Goal: Task Accomplishment & Management: Complete application form

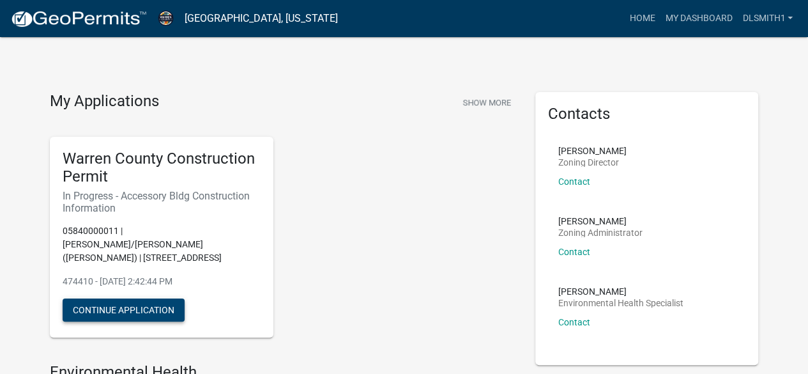
click at [88, 298] on button "Continue Application" at bounding box center [124, 309] width 122 height 23
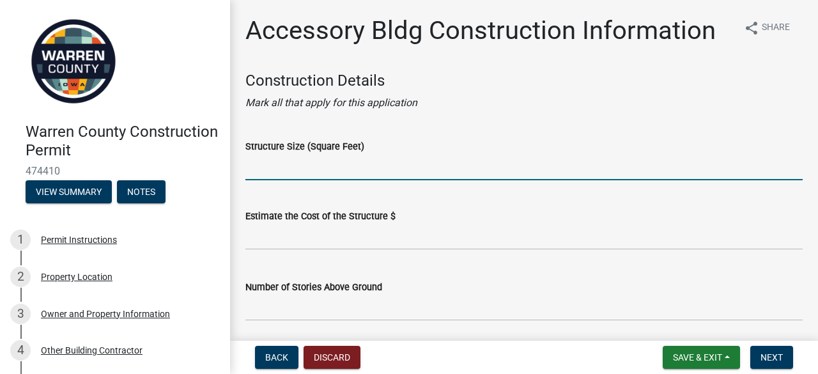
click at [332, 164] on input "Structure Size (Square Feet)" at bounding box center [523, 167] width 557 height 26
type input "640"
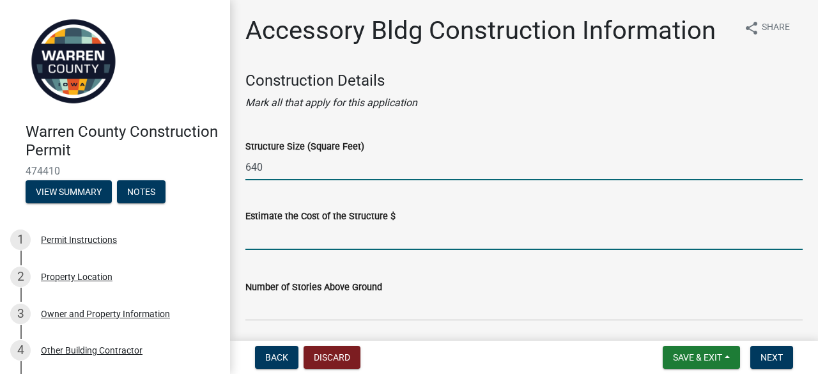
click at [277, 236] on input "text" at bounding box center [523, 237] width 557 height 26
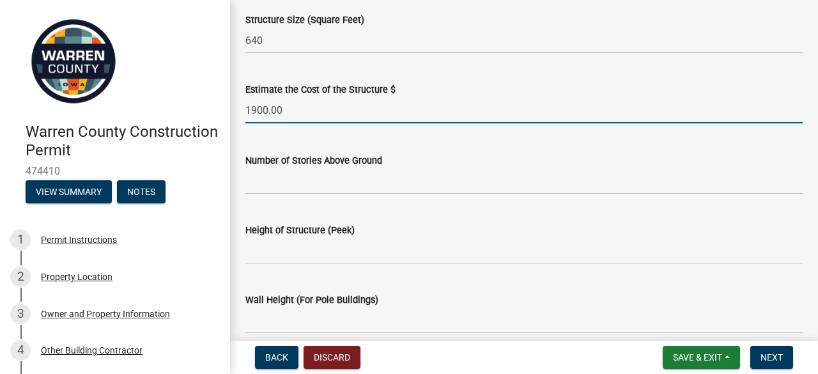
scroll to position [128, 0]
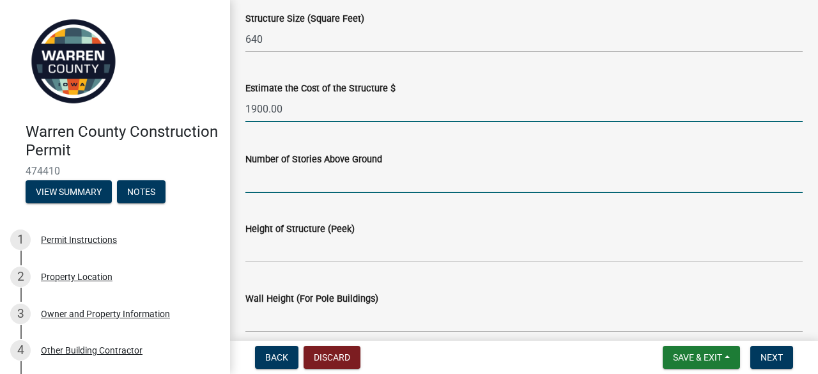
type input "1900"
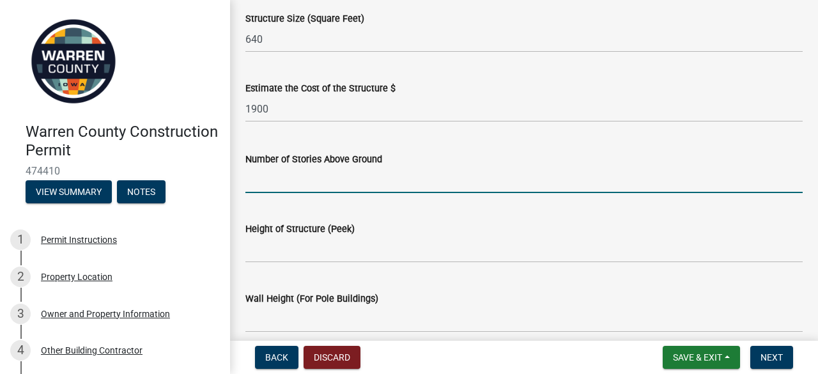
click at [275, 183] on input "Number of Stories Above Ground" at bounding box center [523, 180] width 557 height 26
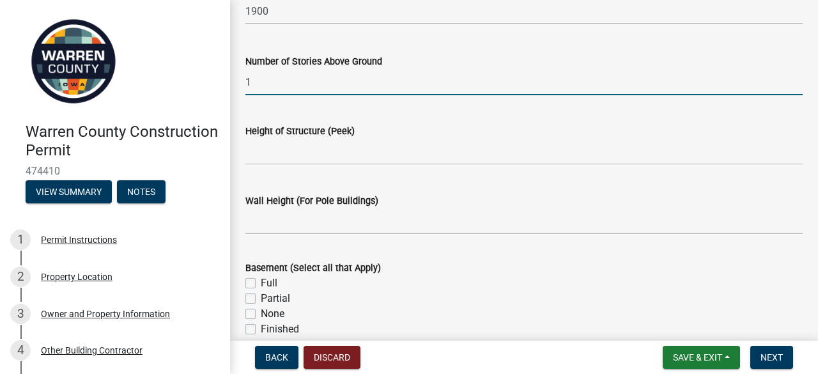
scroll to position [319, 0]
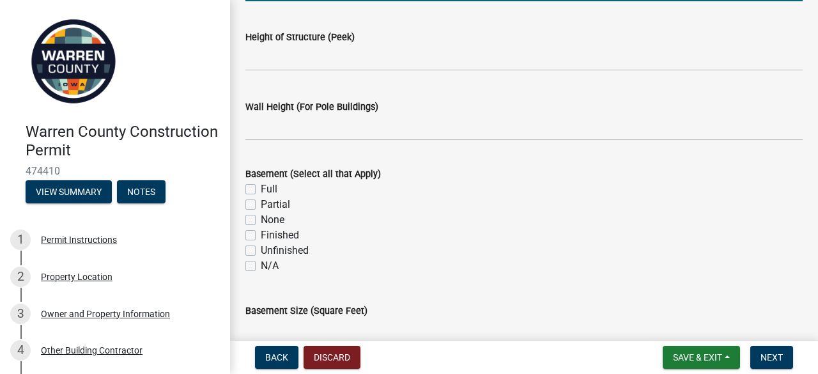
type input "1"
click at [261, 267] on label "N/A" at bounding box center [270, 265] width 18 height 15
click at [261, 266] on input "N/A" at bounding box center [265, 262] width 8 height 8
checkbox input "true"
checkbox input "false"
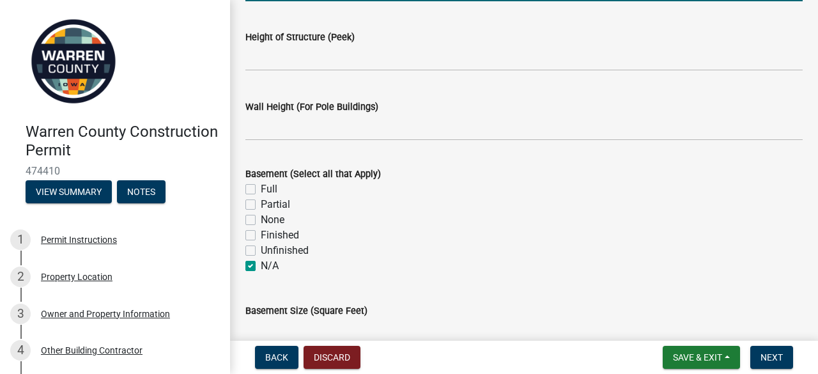
checkbox input "false"
checkbox input "true"
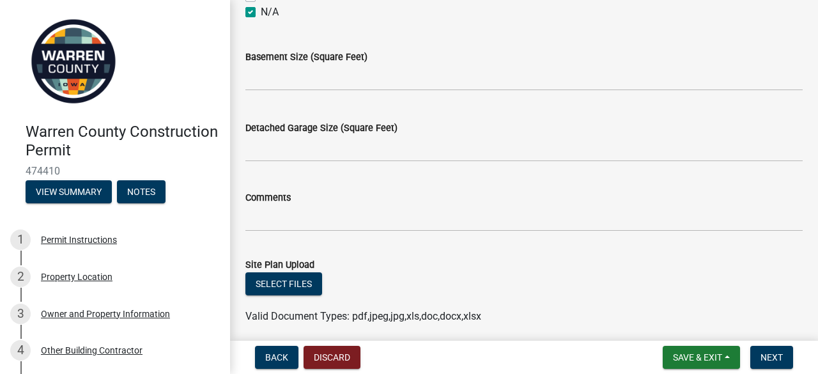
scroll to position [575, 0]
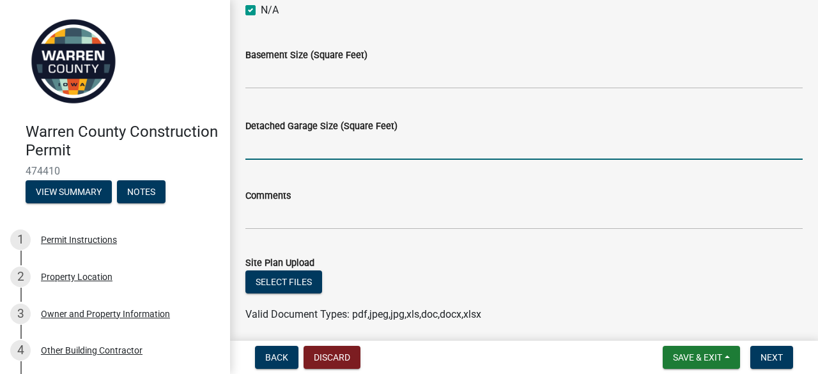
click at [286, 145] on input "Detached Garage Size (Square Feet)" at bounding box center [523, 147] width 557 height 26
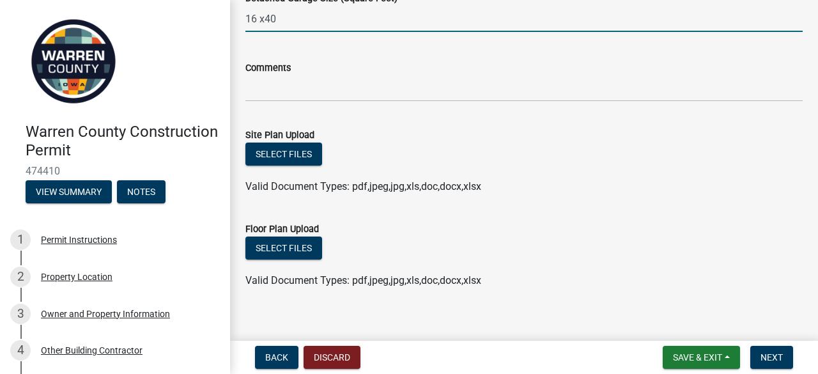
scroll to position [716, 0]
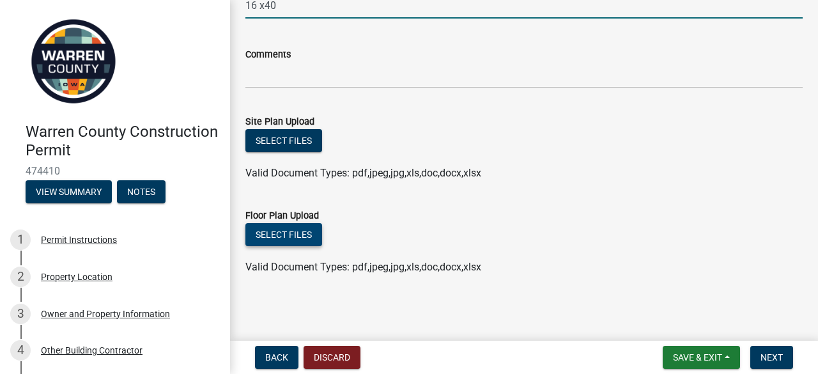
type input "16 x40"
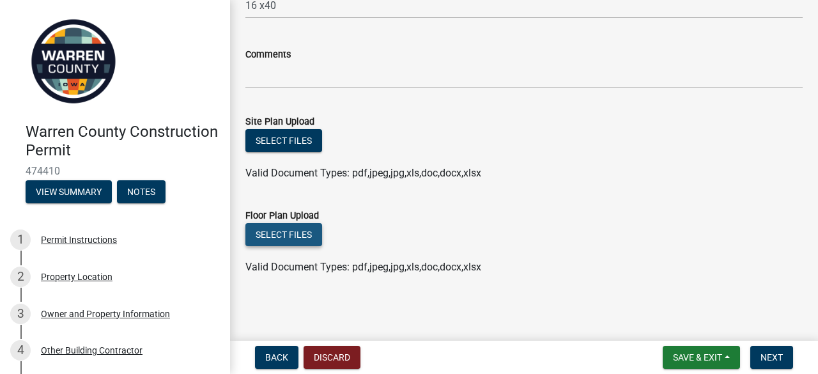
click at [291, 232] on button "Select files" at bounding box center [283, 234] width 77 height 23
click at [769, 355] on span "Next" at bounding box center [771, 357] width 22 height 10
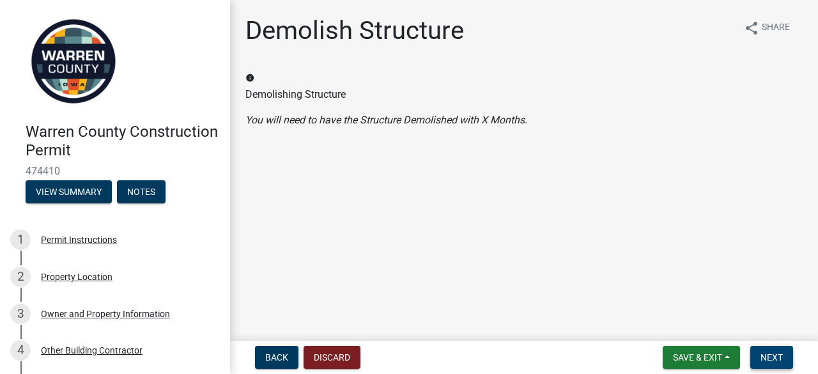
click at [778, 355] on span "Next" at bounding box center [771, 357] width 22 height 10
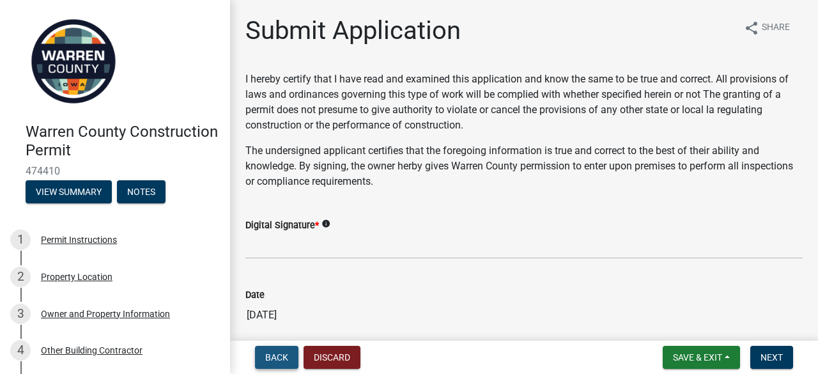
click at [279, 353] on span "Back" at bounding box center [276, 357] width 23 height 10
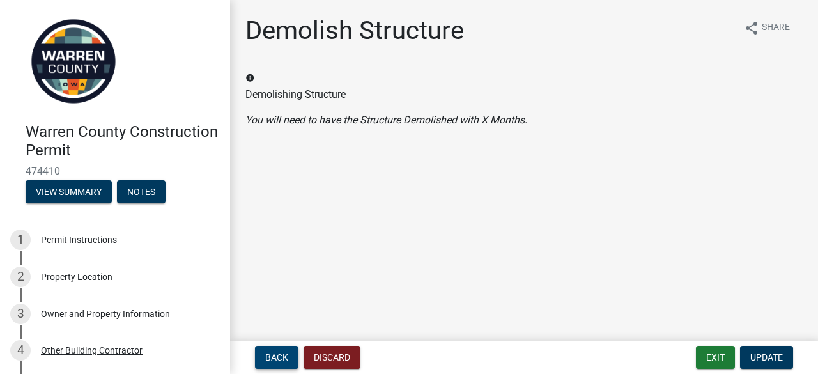
click at [279, 353] on span "Back" at bounding box center [276, 357] width 23 height 10
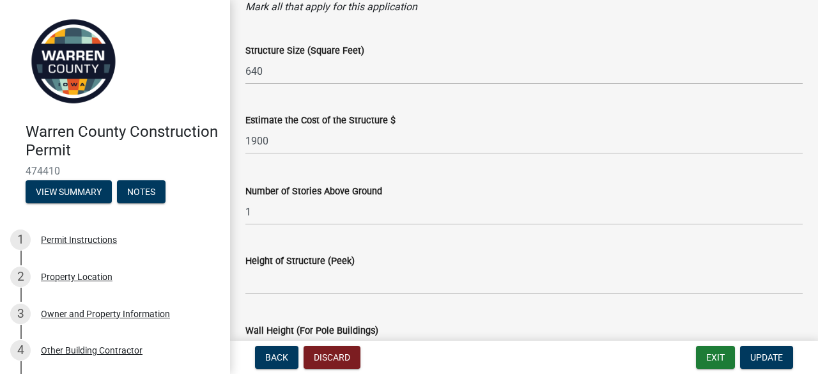
scroll to position [64, 0]
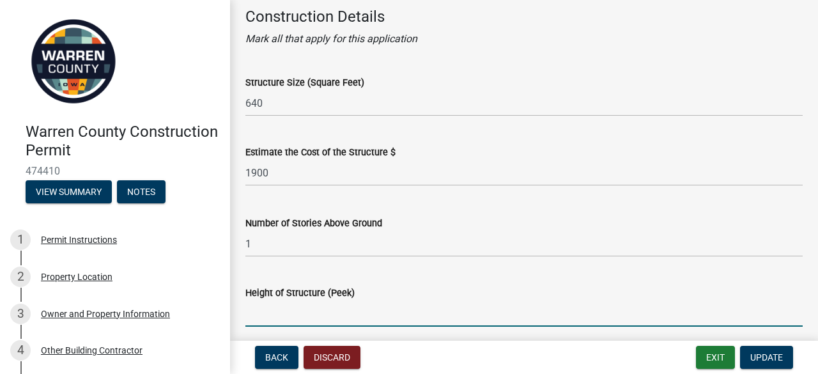
click at [267, 306] on input "Height of Structure (Peek)" at bounding box center [523, 313] width 557 height 26
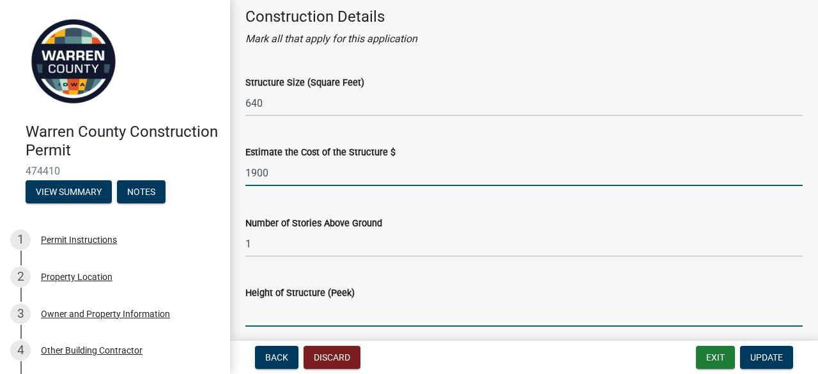
click at [274, 174] on input "1900" at bounding box center [523, 173] width 557 height 26
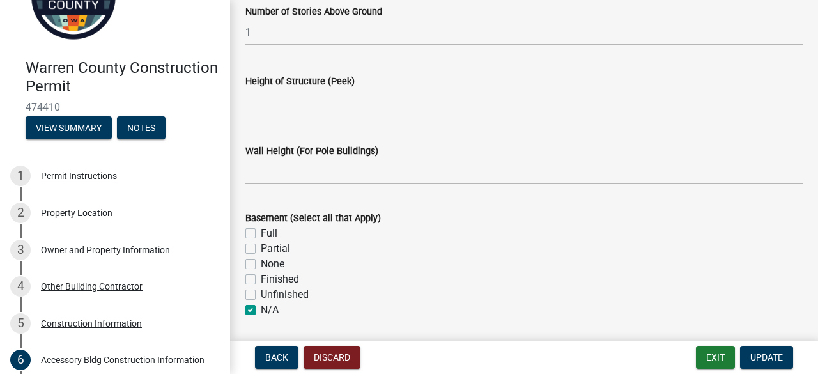
scroll to position [256, 0]
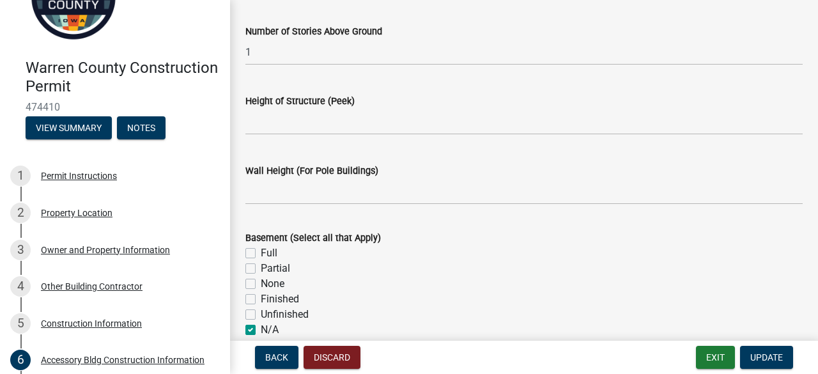
type input "19000"
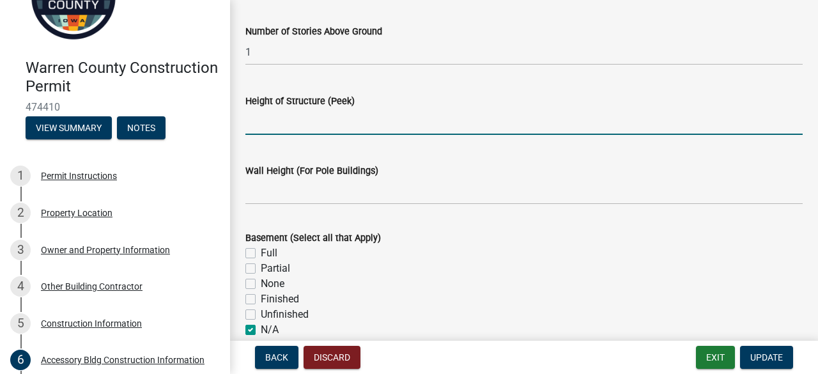
click at [258, 116] on input "Height of Structure (Peek)" at bounding box center [523, 122] width 557 height 26
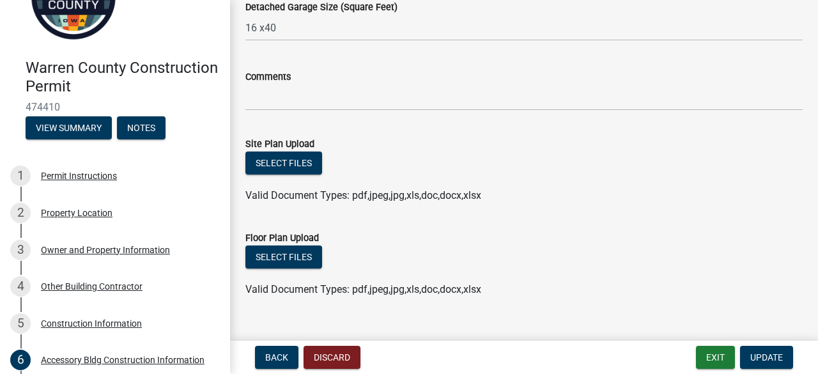
scroll to position [703, 0]
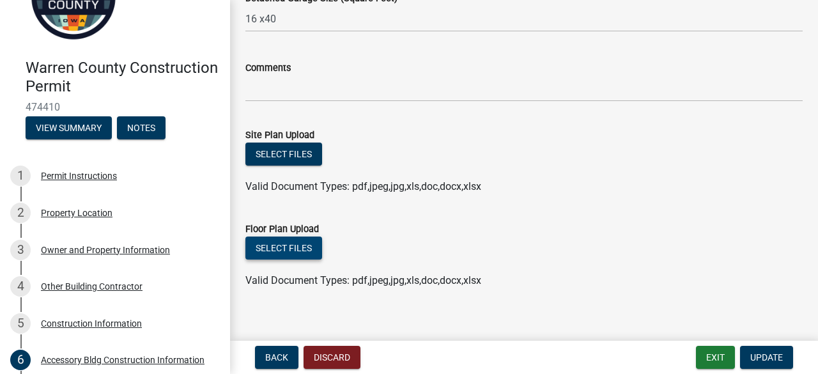
type input "11' 8""
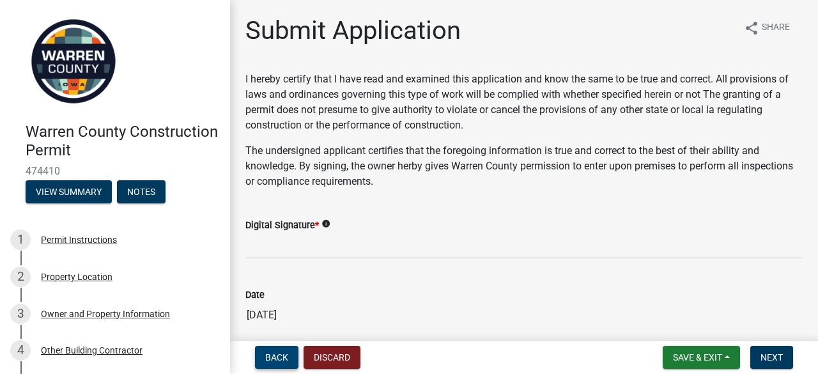
click at [277, 355] on span "Back" at bounding box center [276, 357] width 23 height 10
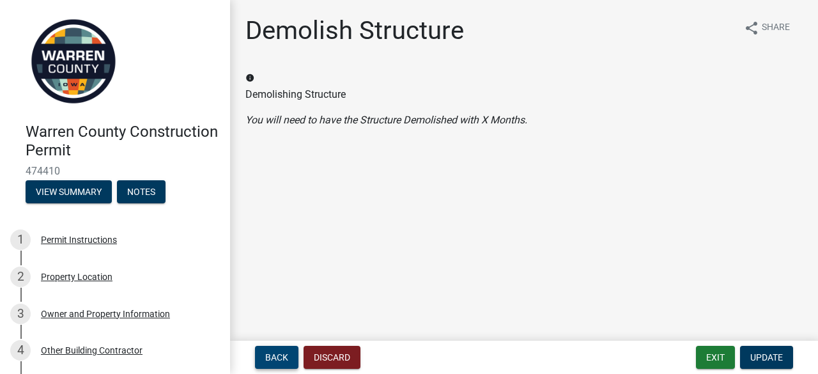
click at [277, 355] on span "Back" at bounding box center [276, 357] width 23 height 10
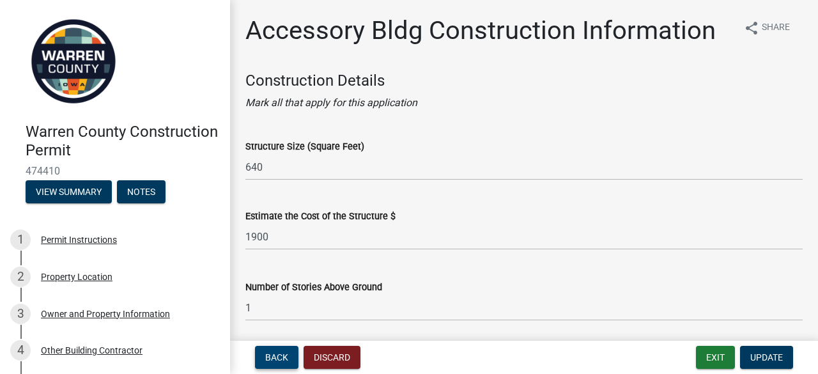
click at [277, 355] on span "Back" at bounding box center [276, 357] width 23 height 10
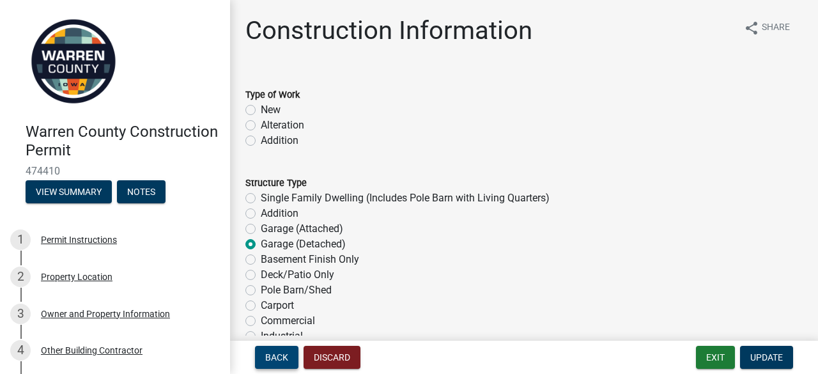
click at [277, 355] on span "Back" at bounding box center [276, 357] width 23 height 10
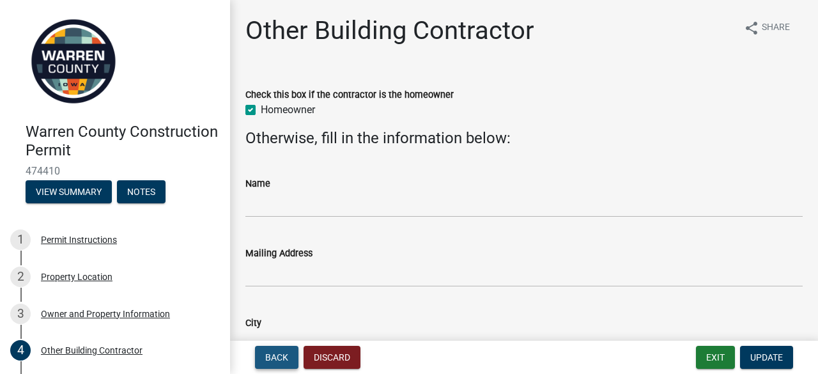
click at [278, 353] on span "Back" at bounding box center [276, 357] width 23 height 10
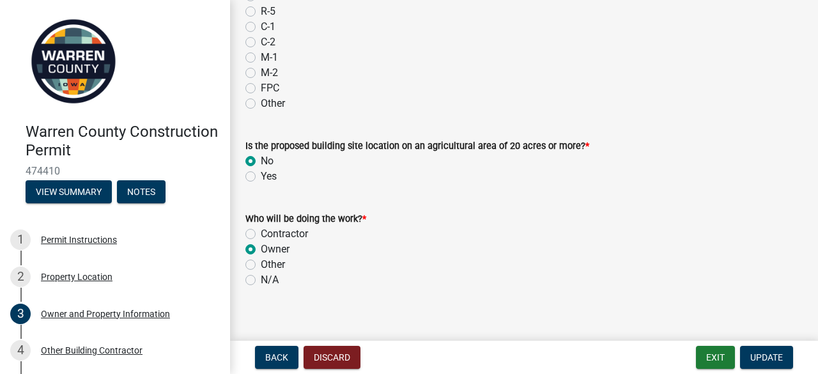
scroll to position [1234, 0]
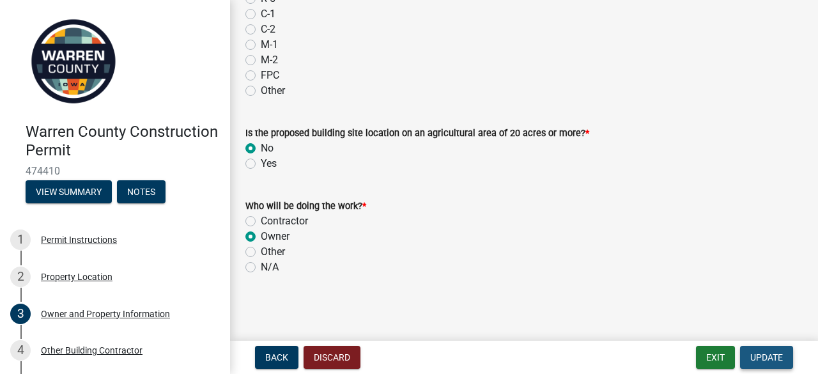
click at [778, 356] on span "Update" at bounding box center [766, 357] width 33 height 10
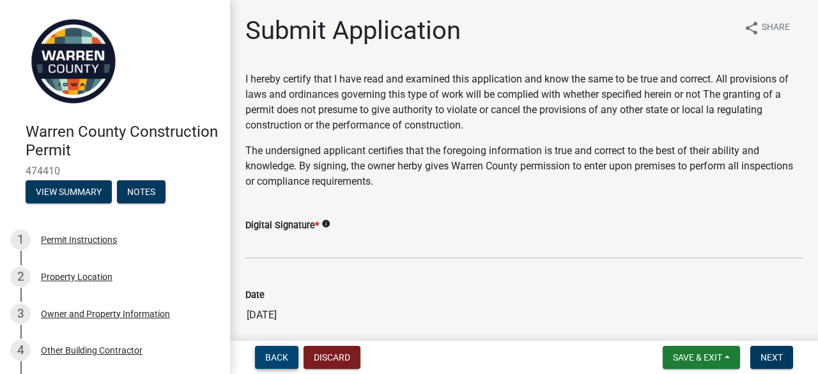
click at [266, 358] on span "Back" at bounding box center [276, 357] width 23 height 10
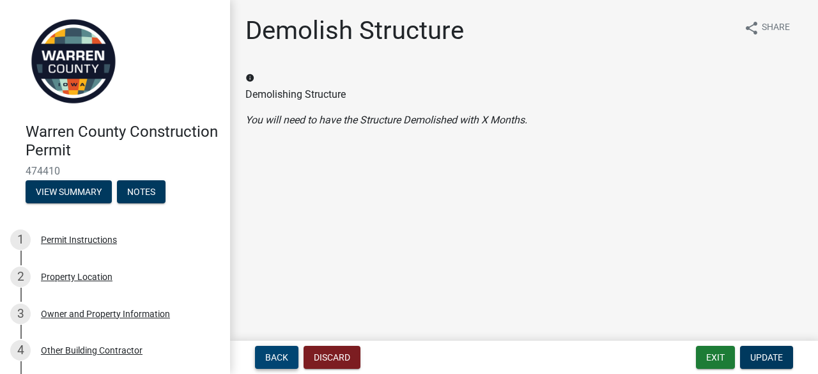
click at [266, 358] on span "Back" at bounding box center [276, 357] width 23 height 10
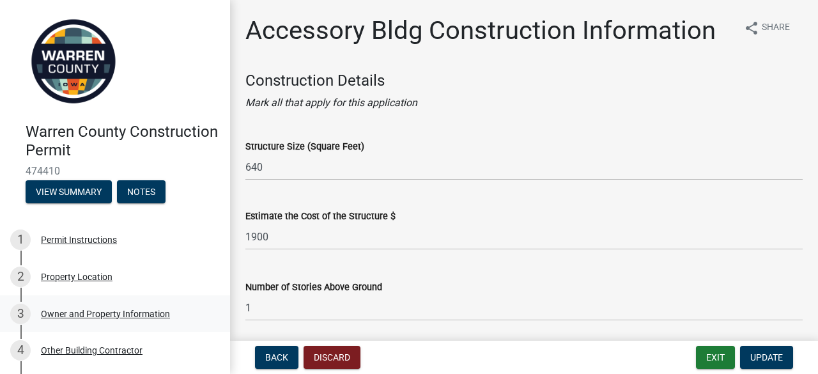
scroll to position [64, 0]
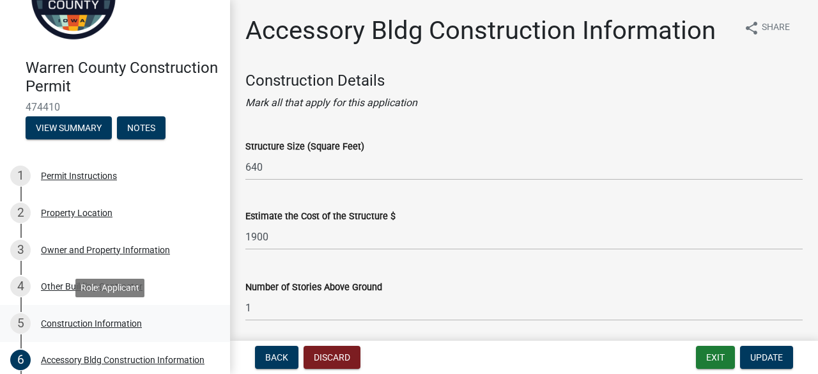
click at [96, 321] on div "Construction Information" at bounding box center [91, 323] width 101 height 9
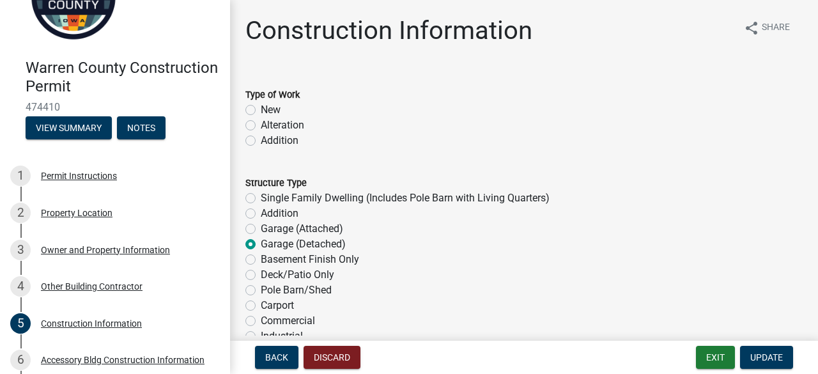
click at [261, 108] on label "New" at bounding box center [271, 109] width 20 height 15
click at [261, 108] on input "New" at bounding box center [265, 106] width 8 height 8
radio input "true"
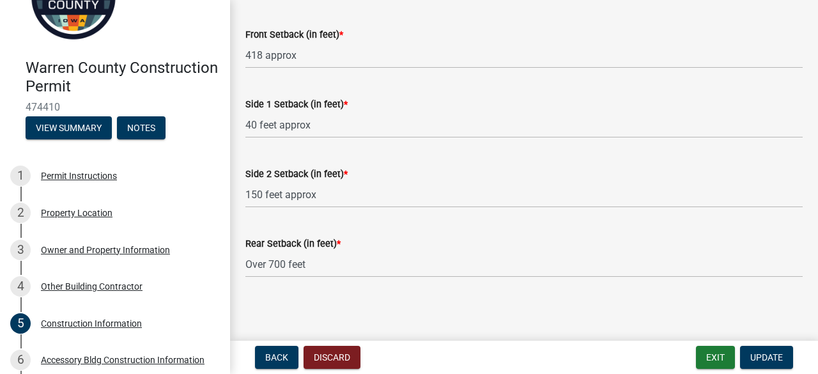
scroll to position [621, 0]
click at [766, 355] on span "Update" at bounding box center [766, 357] width 33 height 10
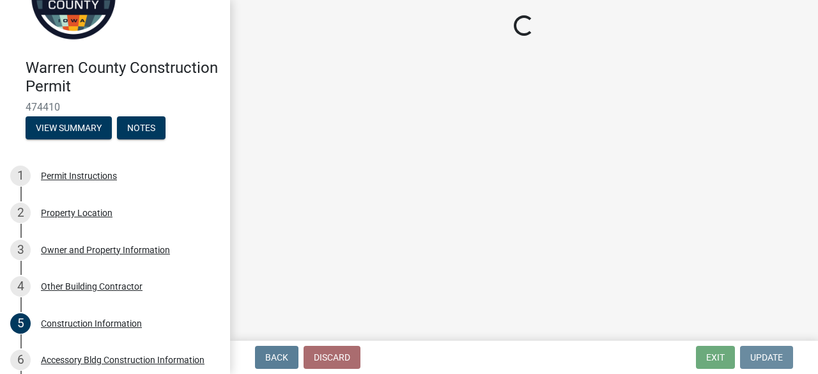
scroll to position [0, 0]
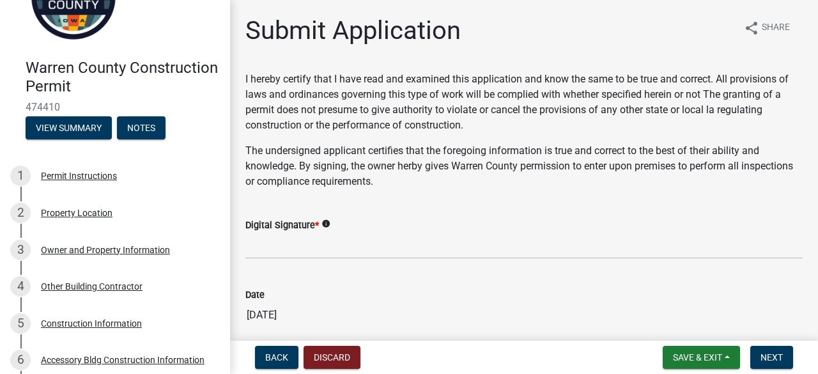
click at [328, 222] on icon "info" at bounding box center [325, 223] width 9 height 9
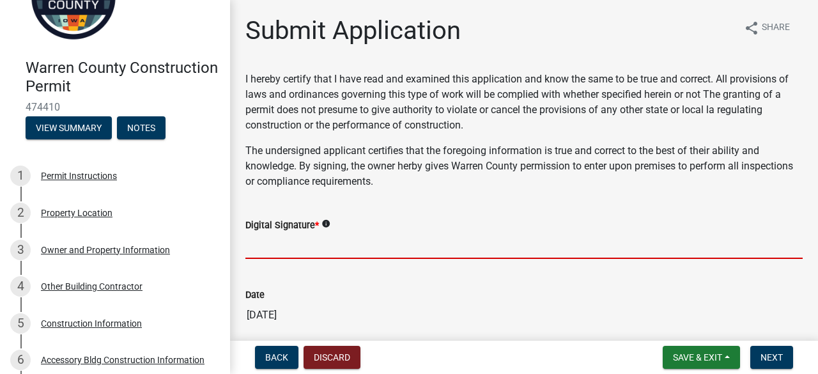
click at [304, 243] on input "Digital Signature *" at bounding box center [523, 246] width 557 height 26
click at [280, 355] on span "Back" at bounding box center [276, 357] width 23 height 10
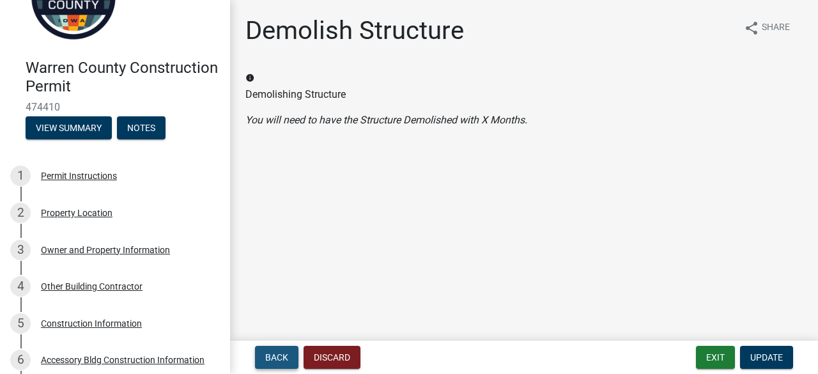
click at [272, 353] on span "Back" at bounding box center [276, 357] width 23 height 10
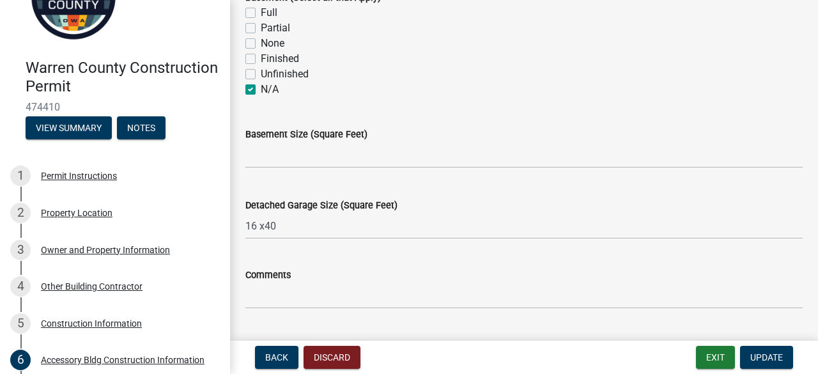
scroll to position [639, 0]
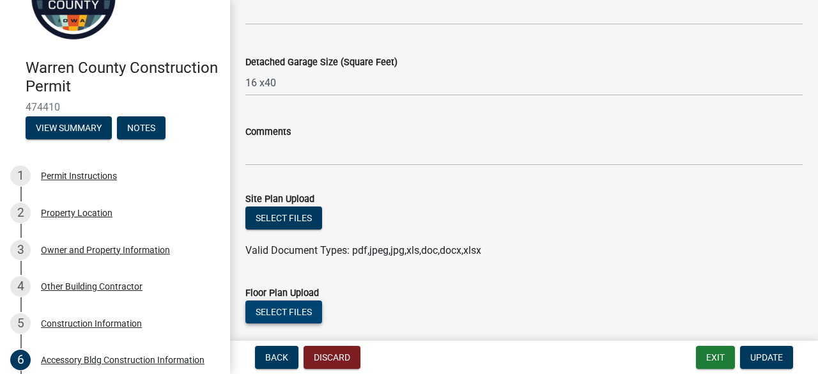
click at [289, 307] on button "Select files" at bounding box center [283, 311] width 77 height 23
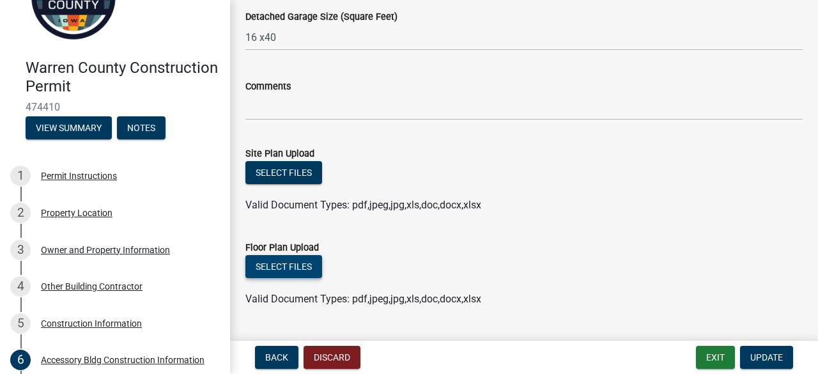
scroll to position [716, 0]
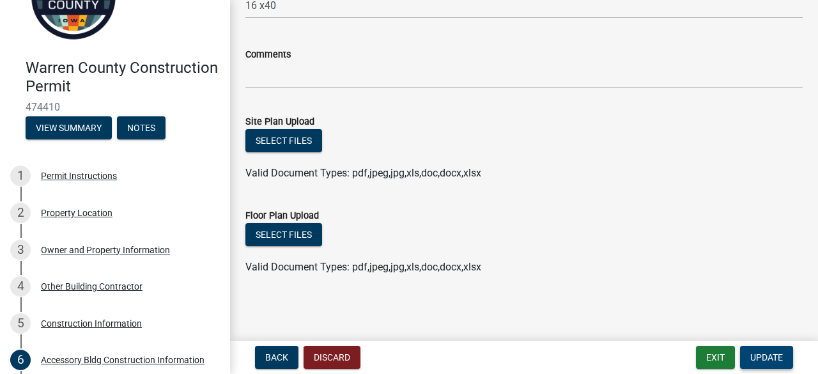
click at [759, 353] on span "Update" at bounding box center [766, 357] width 33 height 10
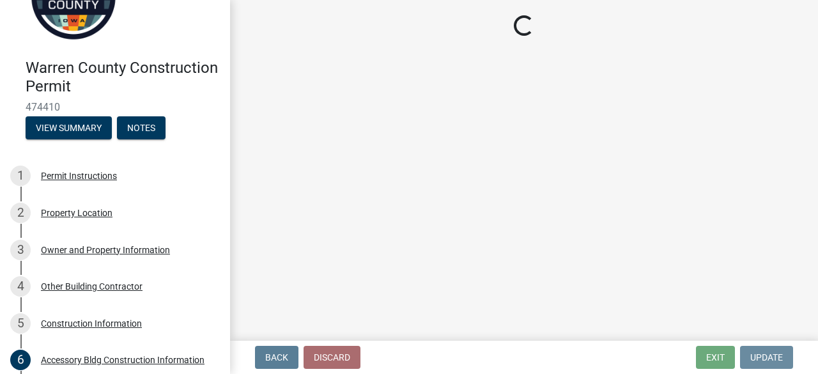
scroll to position [0, 0]
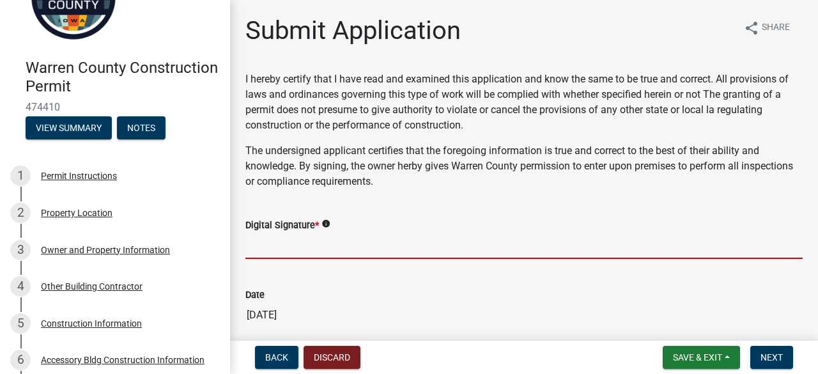
click at [264, 251] on input "Digital Signature *" at bounding box center [523, 246] width 557 height 26
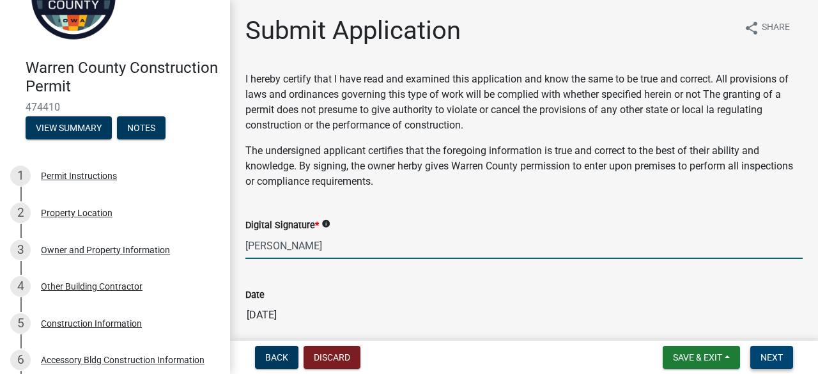
type input "[PERSON_NAME]"
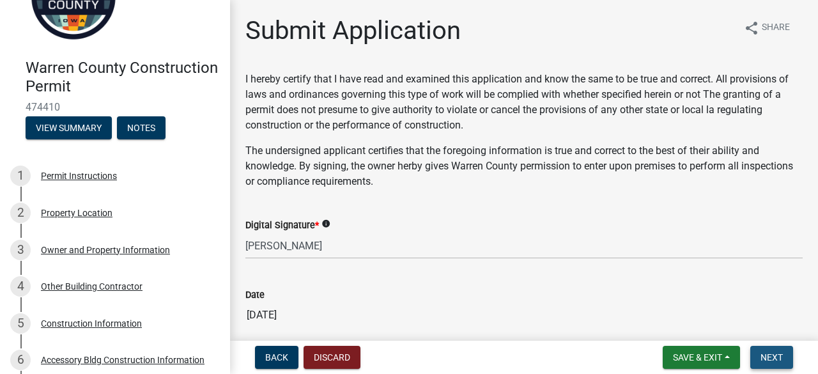
click at [777, 356] on span "Next" at bounding box center [771, 357] width 22 height 10
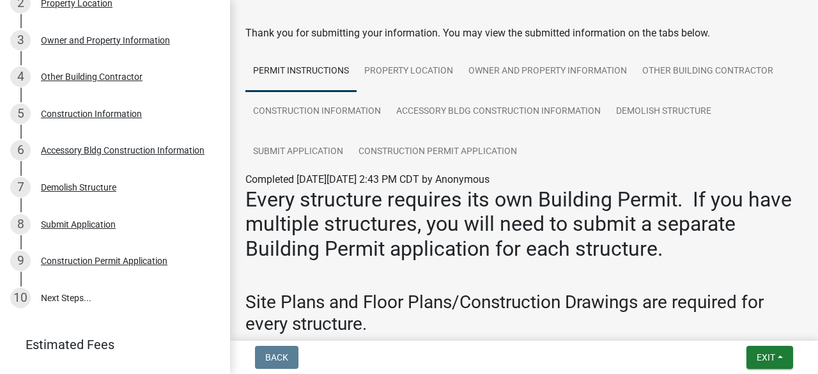
scroll to position [275, 0]
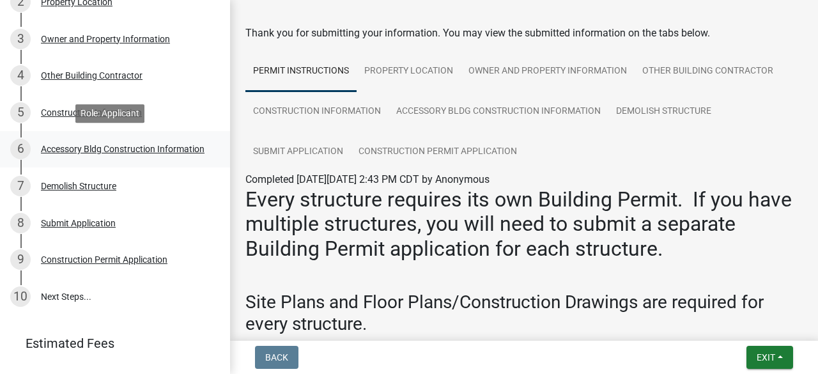
click at [58, 144] on div "Accessory Bldg Construction Information" at bounding box center [123, 148] width 164 height 9
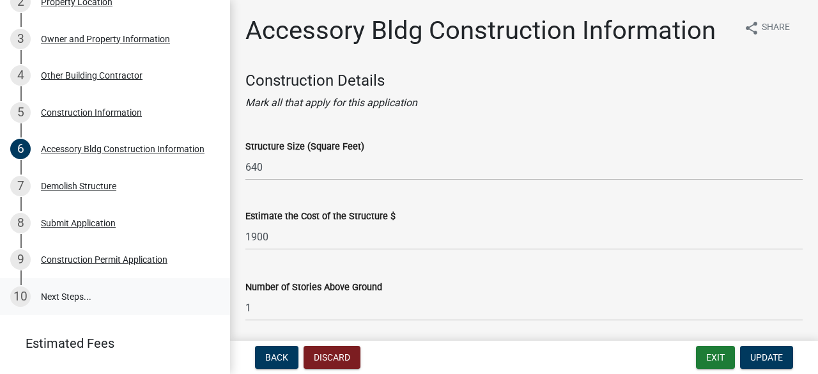
click at [73, 296] on link "10 Next Steps..." at bounding box center [115, 296] width 230 height 37
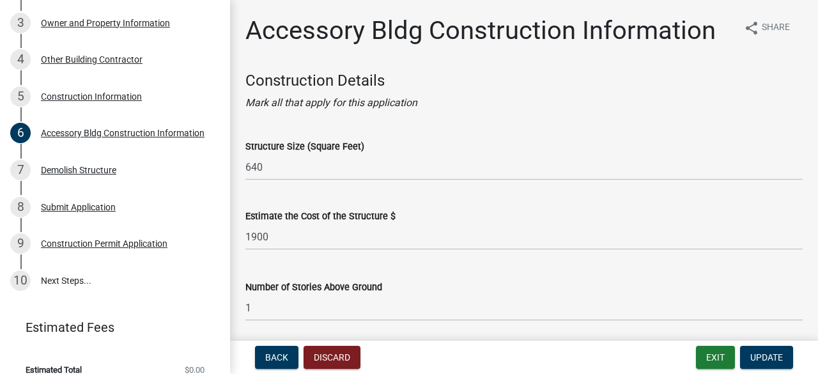
scroll to position [305, 0]
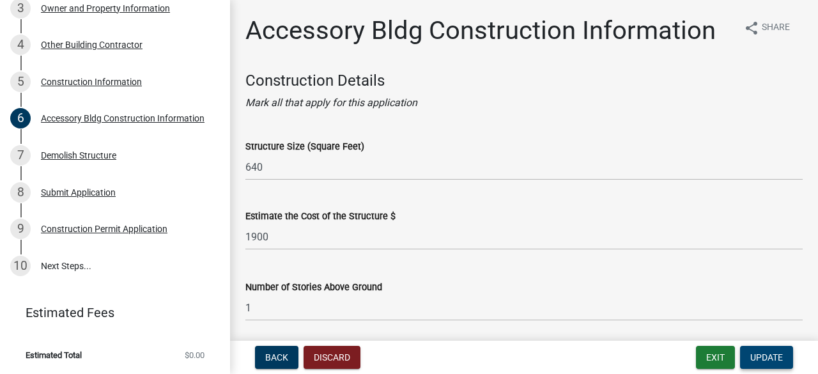
click at [774, 355] on span "Update" at bounding box center [766, 357] width 33 height 10
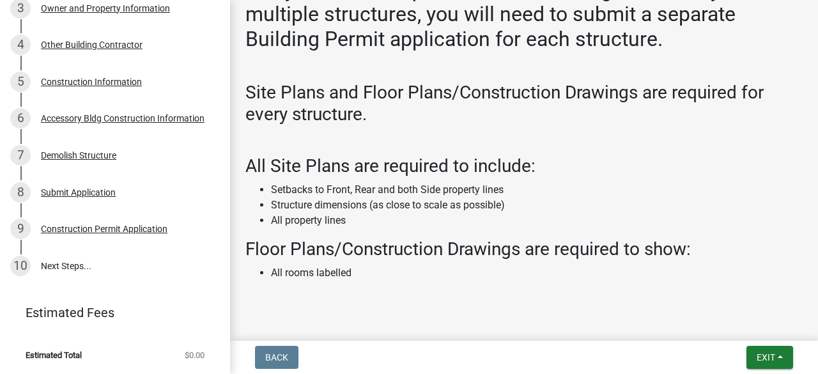
scroll to position [302, 0]
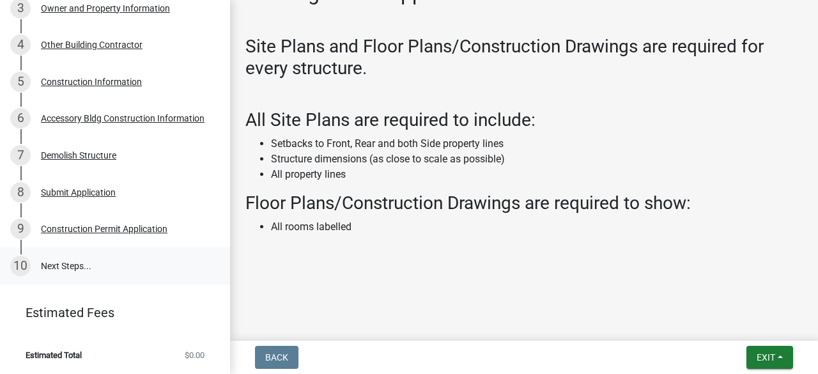
click at [81, 263] on link "10 Next Steps..." at bounding box center [115, 265] width 230 height 37
